Goal: Information Seeking & Learning: Check status

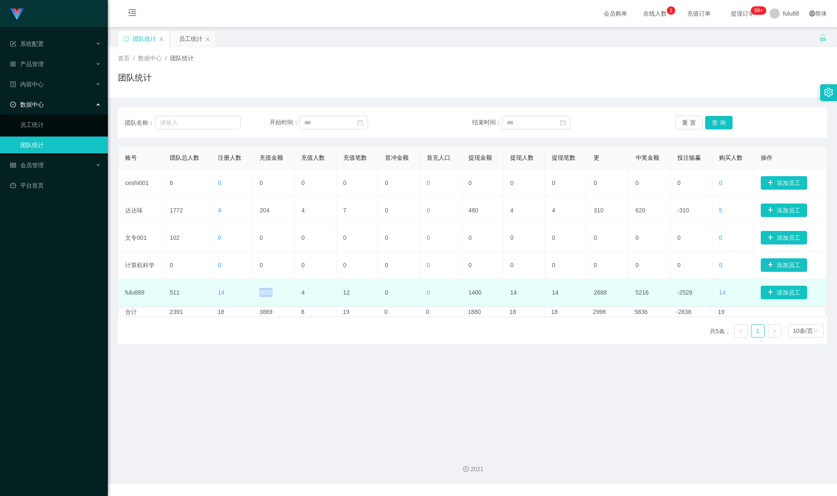
drag, startPoint x: 270, startPoint y: 294, endPoint x: 256, endPoint y: 293, distance: 13.9
click at [256, 293] on td "3665" at bounding box center [274, 292] width 42 height 27
copy font "3665"
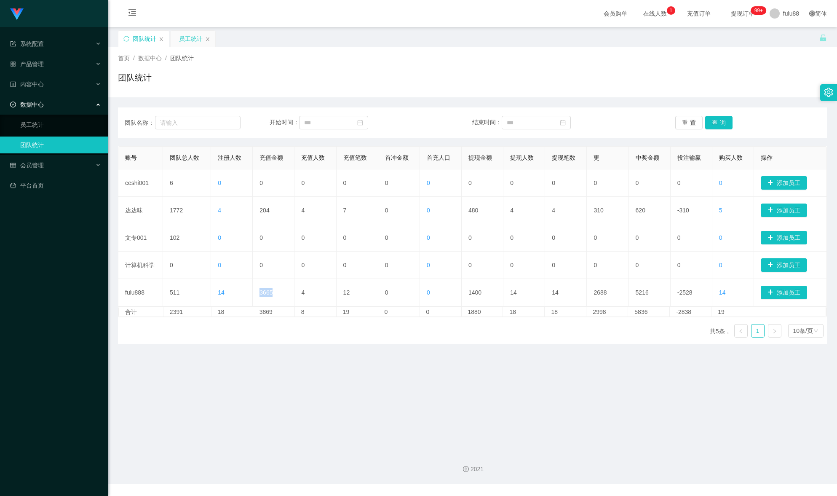
click at [187, 40] on font "员工统计" at bounding box center [191, 38] width 24 height 7
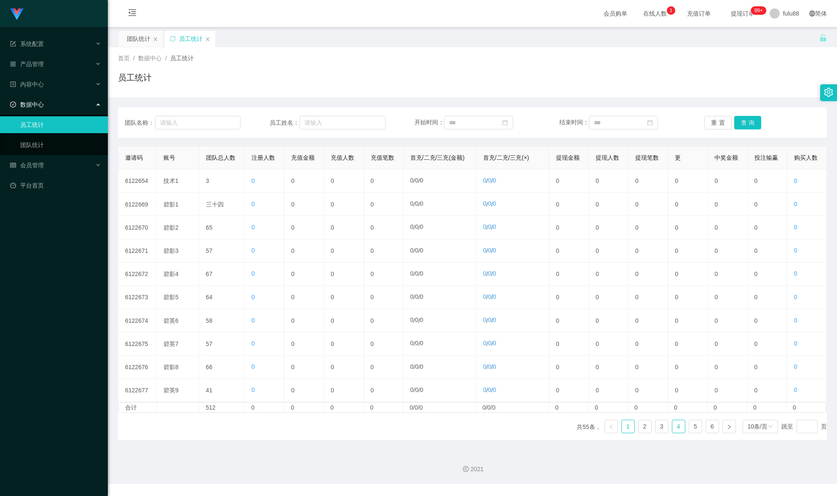
click at [677, 430] on font "4" at bounding box center [678, 426] width 3 height 7
drag, startPoint x: 641, startPoint y: 62, endPoint x: 243, endPoint y: 21, distance: 400.1
click at [638, 61] on div "首页 / 数据中心 / 员工统计 /" at bounding box center [472, 58] width 709 height 9
click at [675, 433] on link "4" at bounding box center [678, 426] width 13 height 13
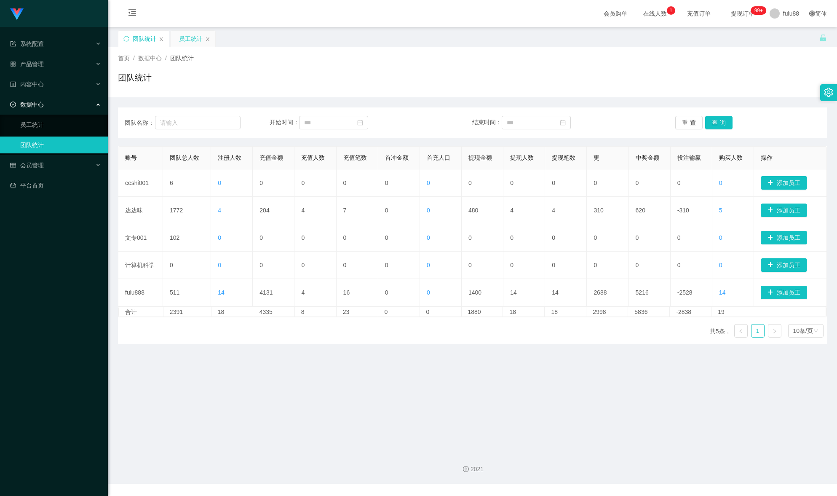
click at [187, 40] on font "员工统计" at bounding box center [191, 38] width 24 height 7
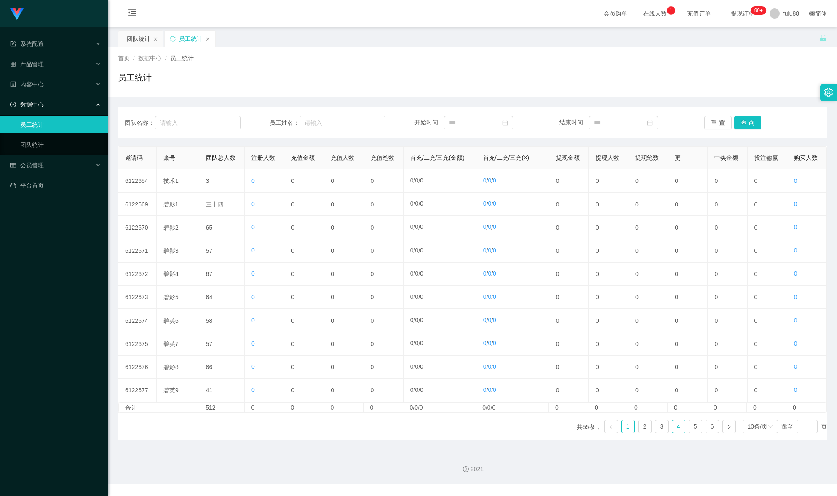
click at [678, 433] on link "4" at bounding box center [678, 426] width 13 height 13
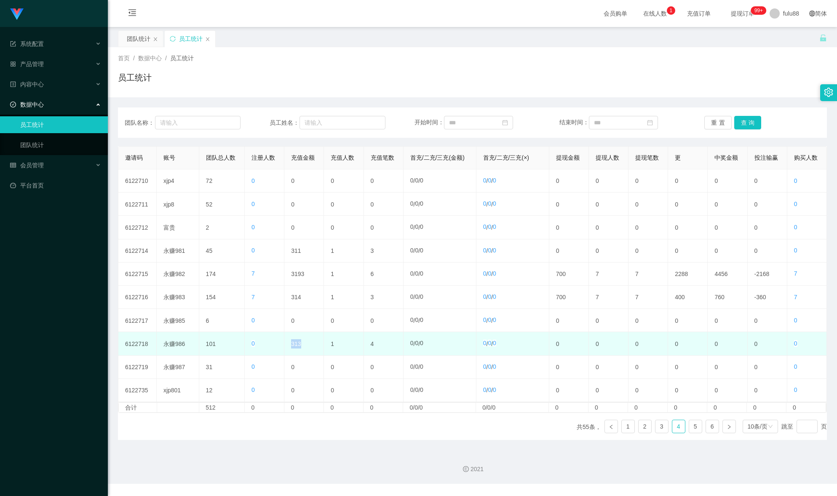
drag, startPoint x: 304, startPoint y: 350, endPoint x: 284, endPoint y: 351, distance: 20.2
click at [284, 351] on td "313" at bounding box center [304, 343] width 40 height 23
copy font "313"
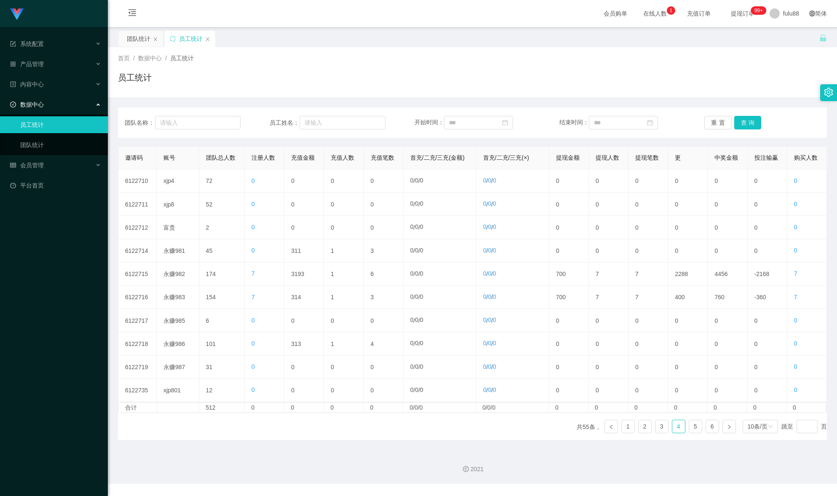
click at [369, 436] on div "邀请码 账号 团队总人数 注册人数 充值金额 充值人数 充值笔数 首充/二充/三充(金额) 首充/二充/三充(×) 提现金额 提现人数 提现笔数 更 中奖金额…" at bounding box center [472, 293] width 709 height 294
click at [137, 33] on div "团队统计" at bounding box center [139, 39] width 24 height 16
